Goal: Task Accomplishment & Management: Use online tool/utility

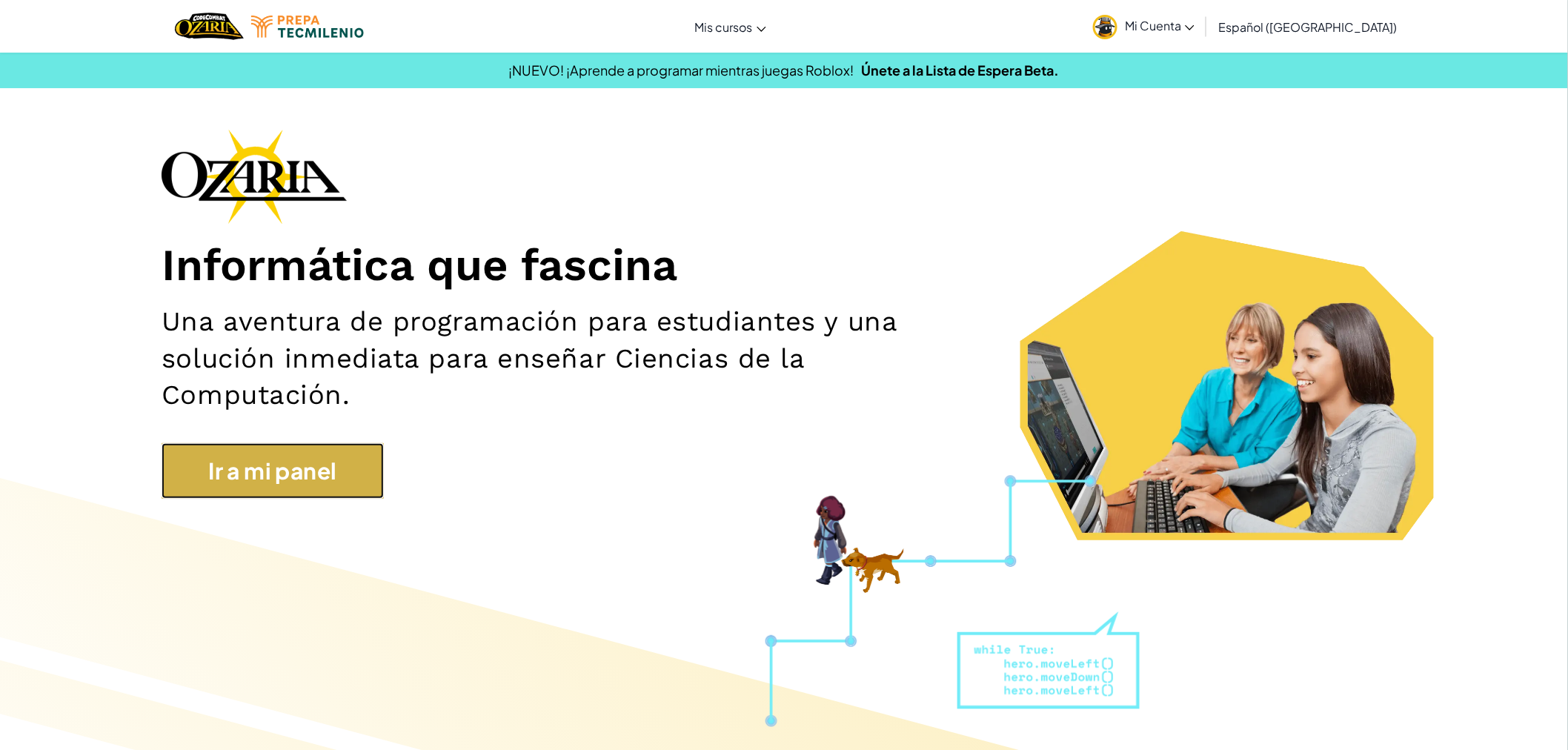
click at [356, 459] on link "Ir a mi panel" at bounding box center [272, 470] width 222 height 55
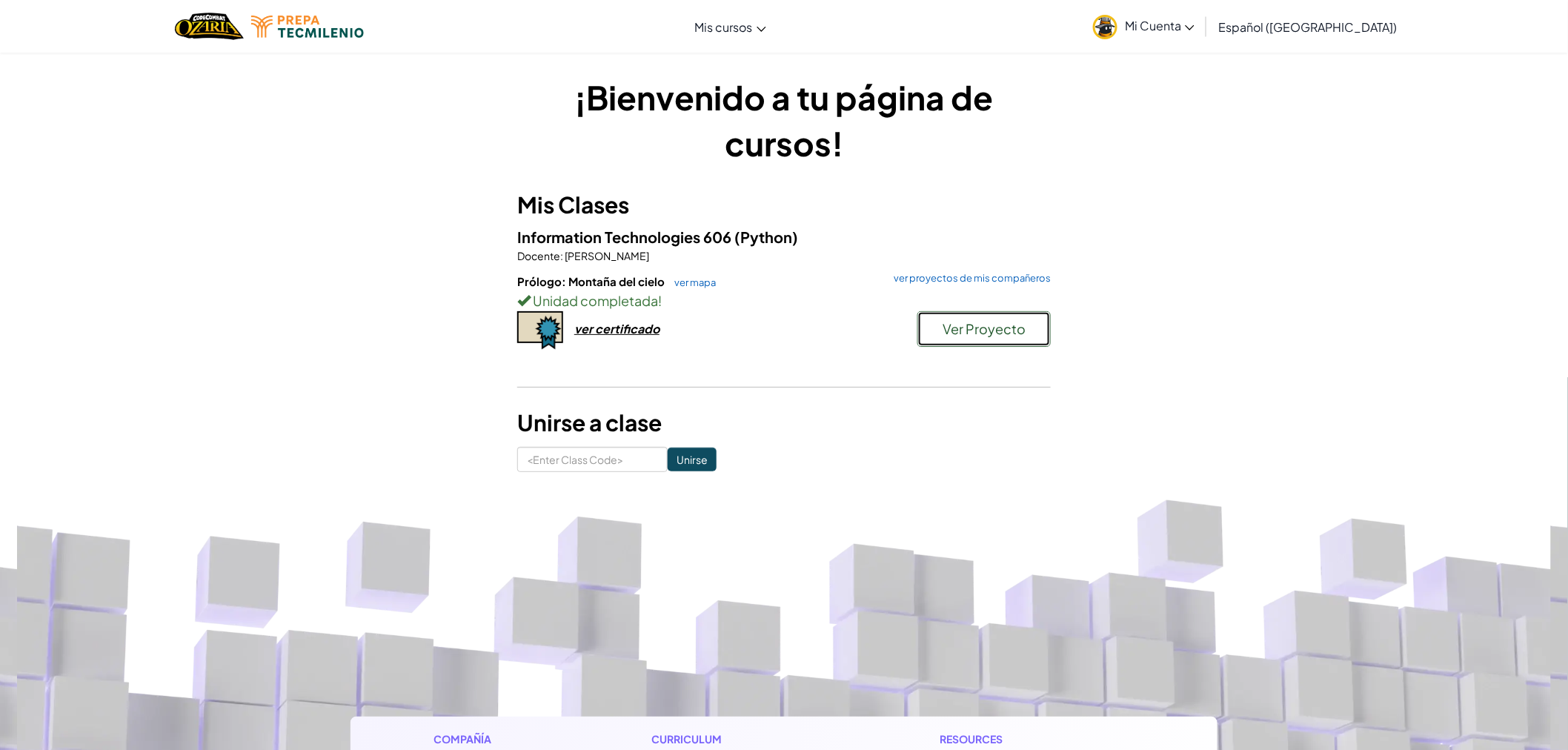
click at [956, 325] on span "Ver Proyecto" at bounding box center [984, 328] width 83 height 17
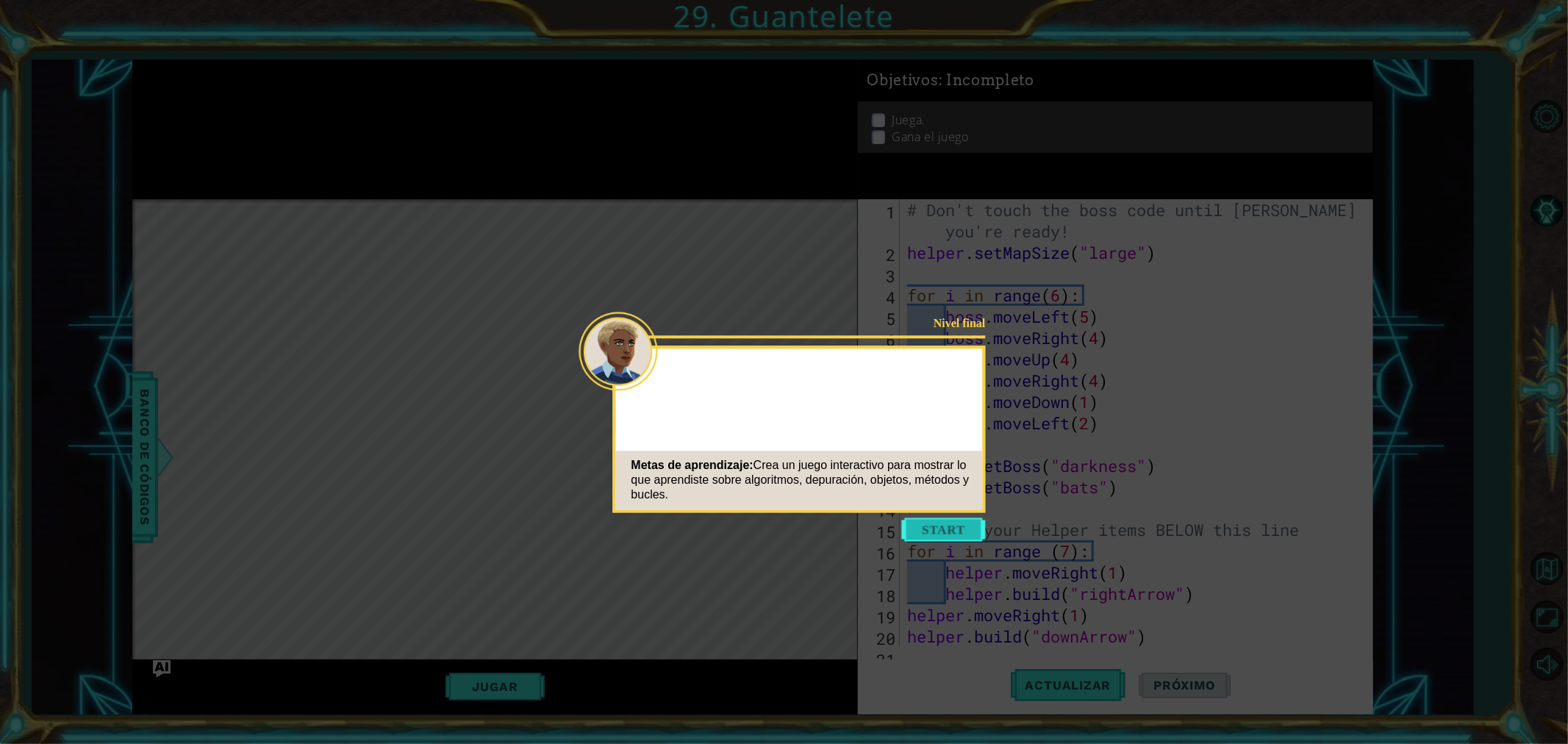
click at [940, 530] on button "Start" at bounding box center [944, 529] width 84 height 23
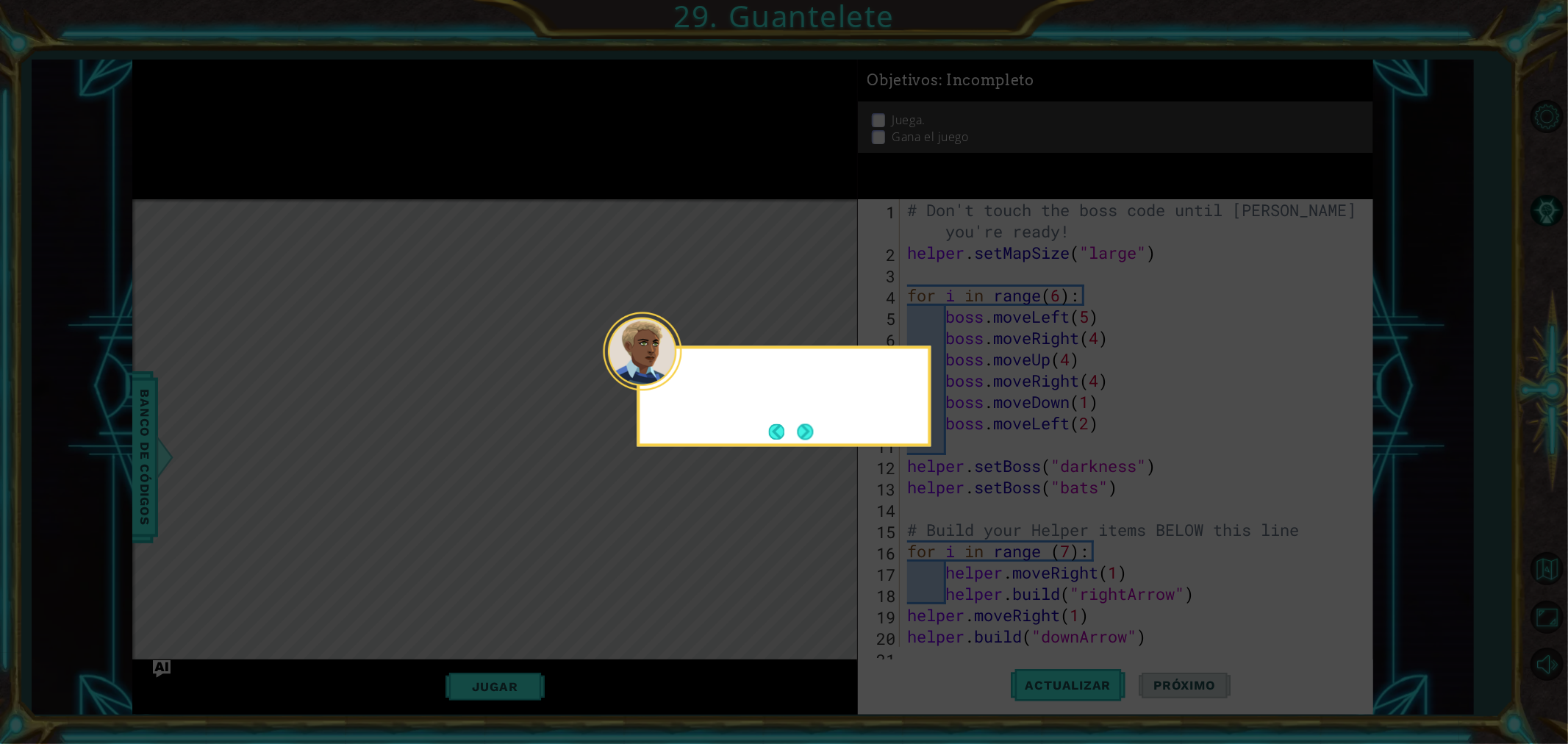
click at [666, 386] on div at bounding box center [642, 351] width 79 height 79
click at [802, 433] on footer at bounding box center [791, 432] width 45 height 22
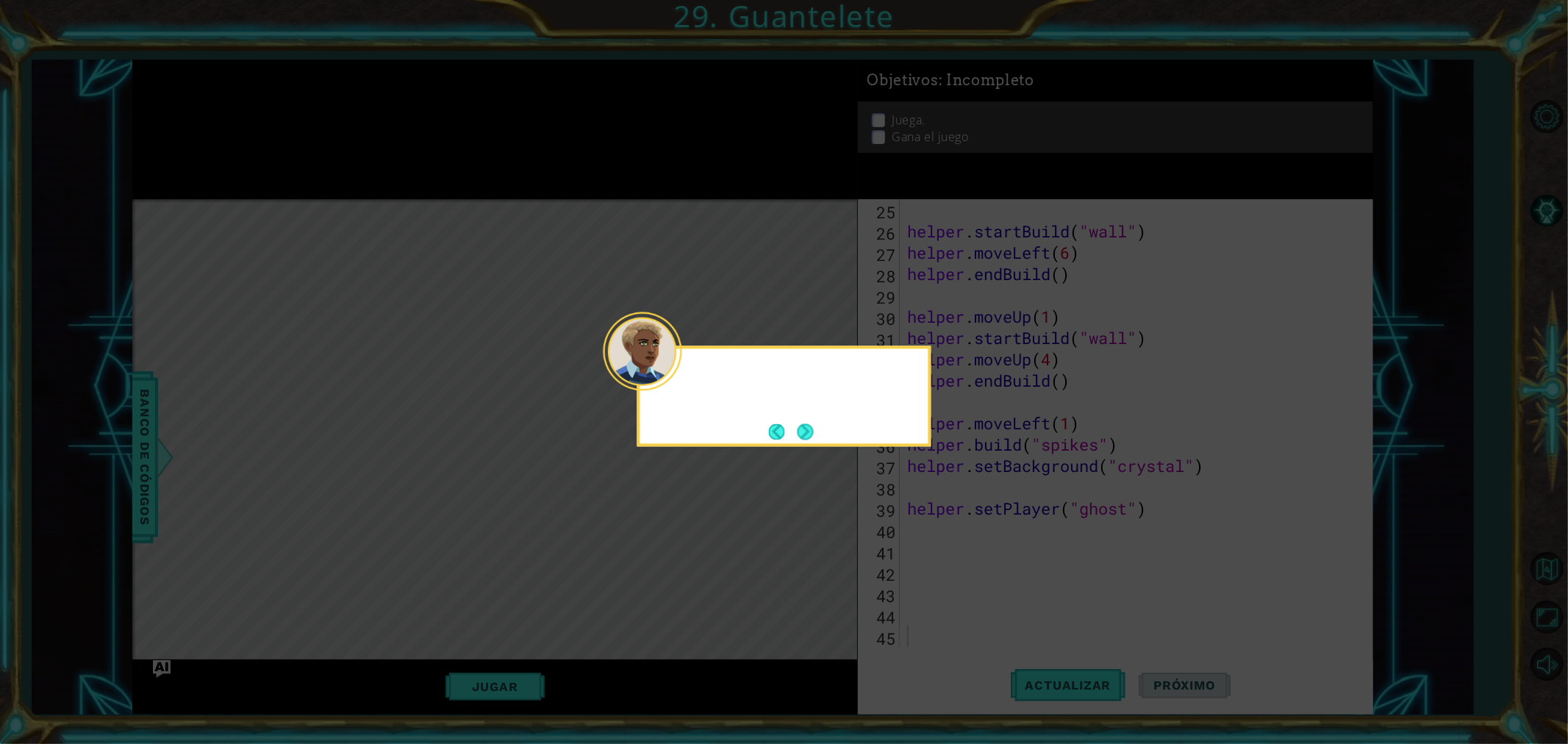
click at [821, 437] on div at bounding box center [784, 395] width 294 height 101
click at [821, 437] on div "¡R" at bounding box center [784, 395] width 294 height 101
click at [811, 434] on button "Next" at bounding box center [805, 432] width 24 height 24
click at [811, 434] on button "Next" at bounding box center [805, 432] width 22 height 22
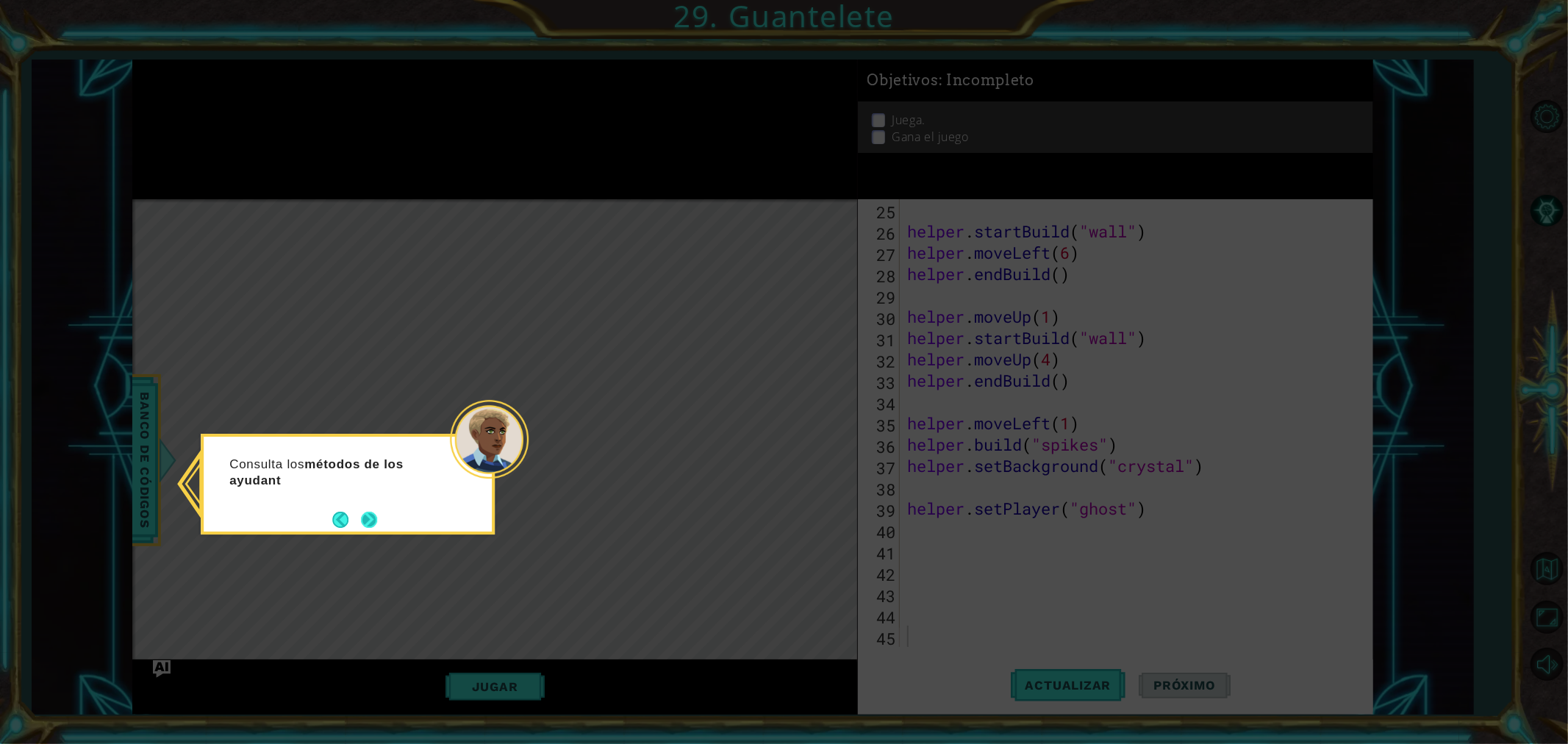
drag, startPoint x: 348, startPoint y: 502, endPoint x: 373, endPoint y: 517, distance: 29.2
click at [350, 509] on div "Consulta los métodos de los ayudant" at bounding box center [347, 483] width 294 height 101
click at [373, 517] on button "Next" at bounding box center [369, 520] width 25 height 25
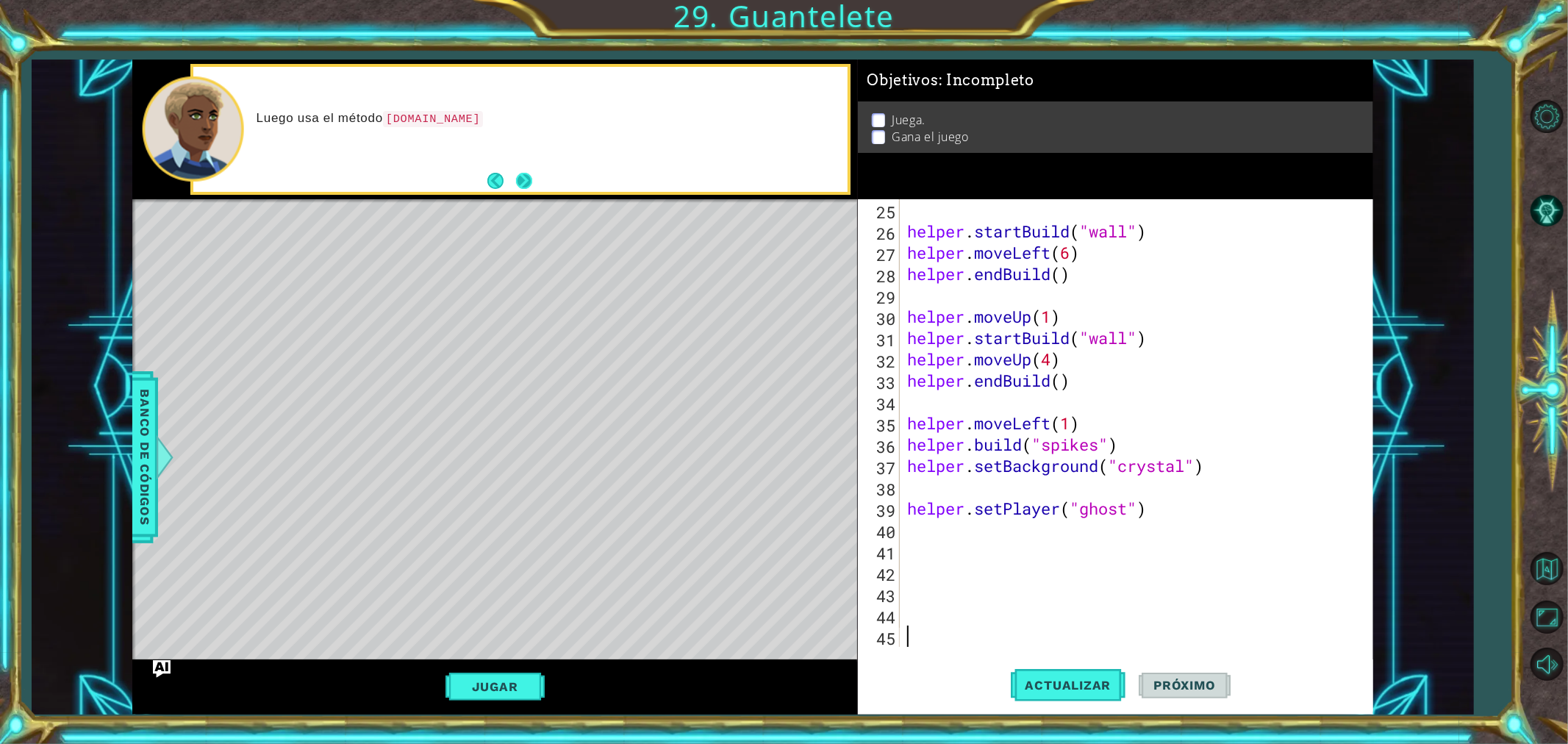
click at [531, 173] on button "Next" at bounding box center [524, 181] width 17 height 17
click at [531, 173] on button "Next" at bounding box center [524, 181] width 25 height 25
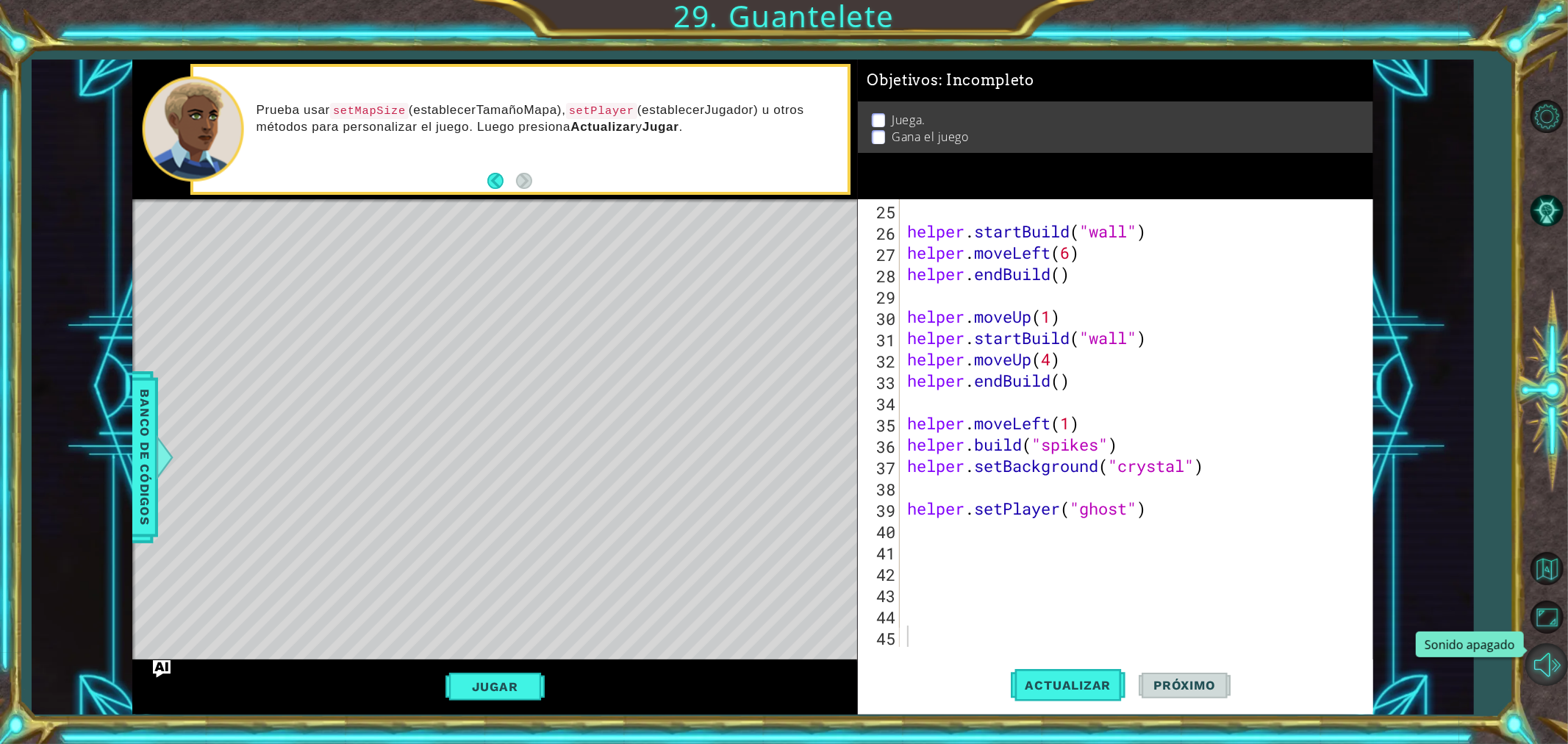
click at [1553, 663] on button "Sonido apagado" at bounding box center [1547, 665] width 43 height 43
click at [475, 696] on button "Jugar" at bounding box center [495, 686] width 100 height 28
click at [475, 696] on div "helper methods moveLeft(steps) moveRight(steps) moveUp(steps) moveDown(steps) b…" at bounding box center [752, 387] width 1240 height 655
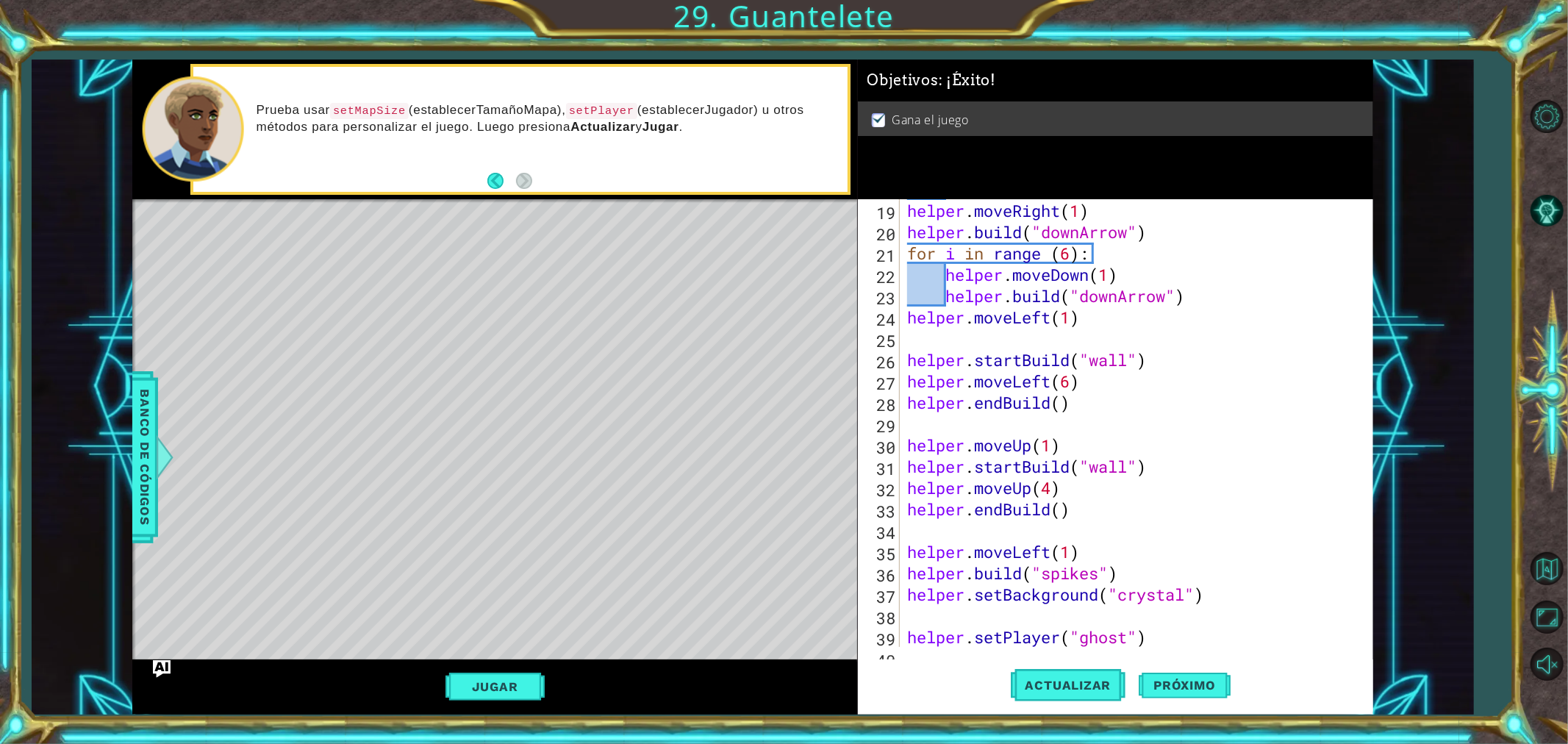
scroll to position [405, 0]
